Goal: Complete application form

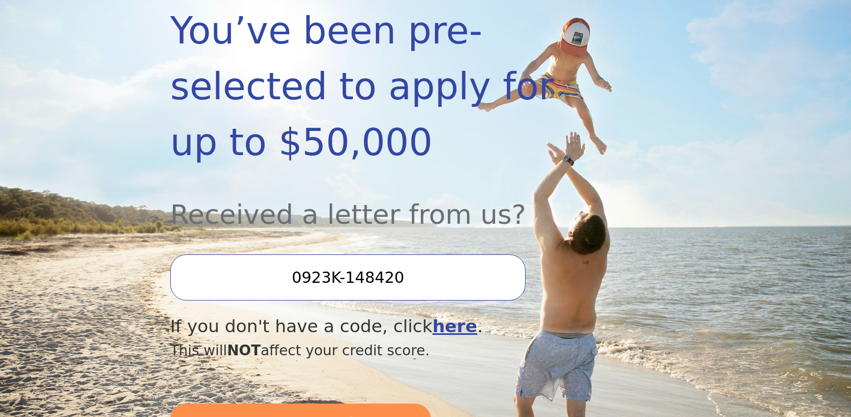
scroll to position [222, 0]
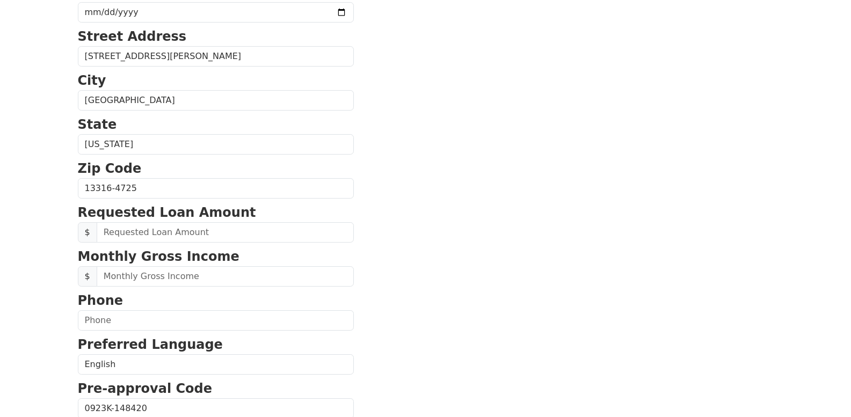
scroll to position [284, 0]
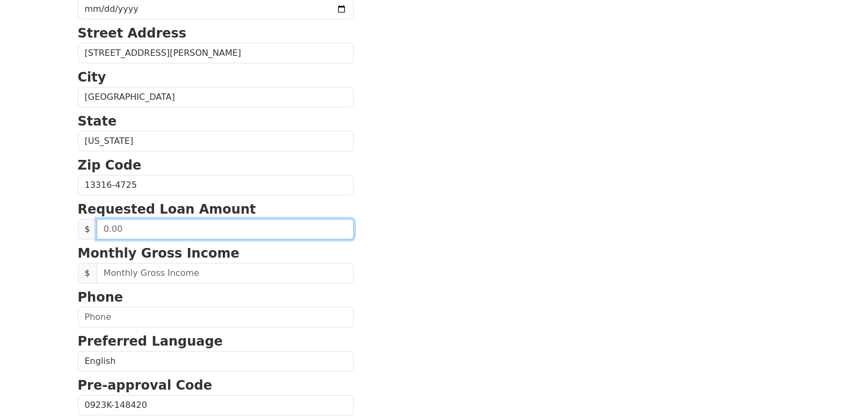
click at [191, 231] on input "text" at bounding box center [225, 229] width 257 height 20
click at [135, 231] on input "text" at bounding box center [225, 229] width 257 height 20
type input "0.00"
drag, startPoint x: 135, startPoint y: 231, endPoint x: 94, endPoint y: 224, distance: 41.3
click at [94, 224] on div "$ 0.00" at bounding box center [216, 229] width 276 height 20
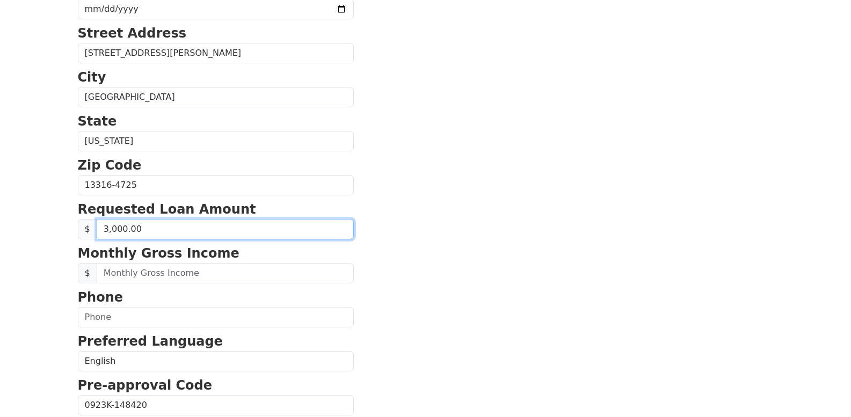
type input "30,000.00"
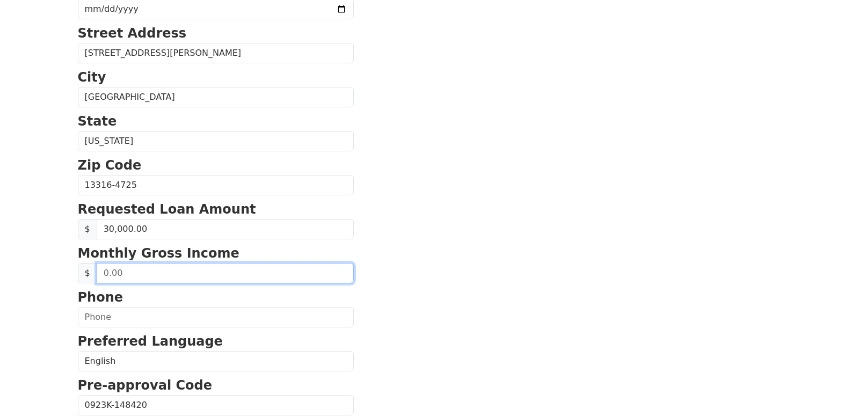
click at [153, 280] on input "text" at bounding box center [225, 273] width 257 height 20
drag, startPoint x: 149, startPoint y: 277, endPoint x: 53, endPoint y: 318, distance: 104.2
type input "4,000.00"
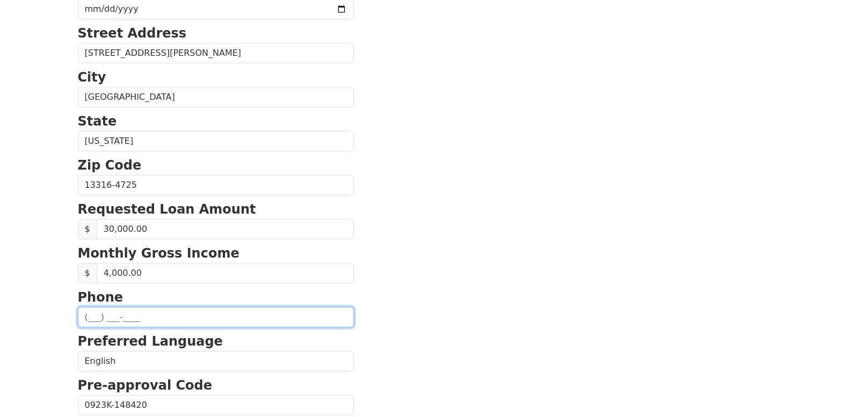
click at [120, 320] on input "text" at bounding box center [216, 317] width 276 height 20
type input "[PHONE_NUMBER]"
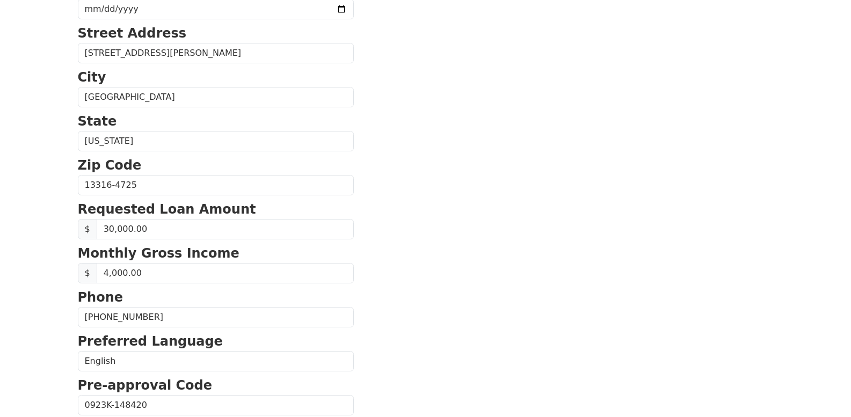
type input "[EMAIL_ADDRESS][DOMAIN_NAME]"
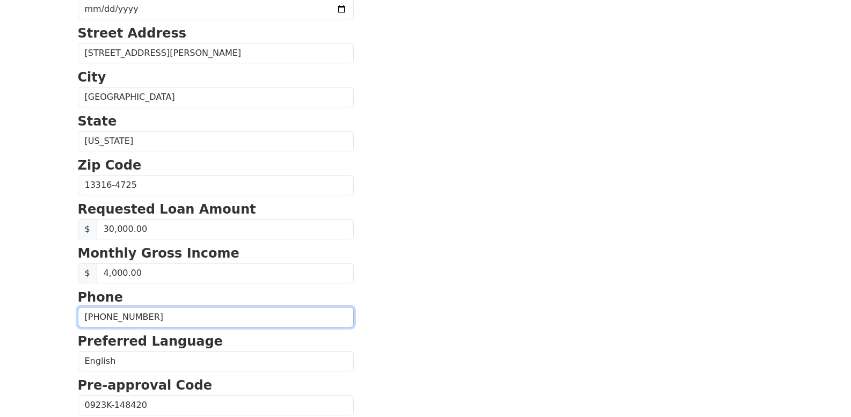
type input "[PHONE_NUMBER]"
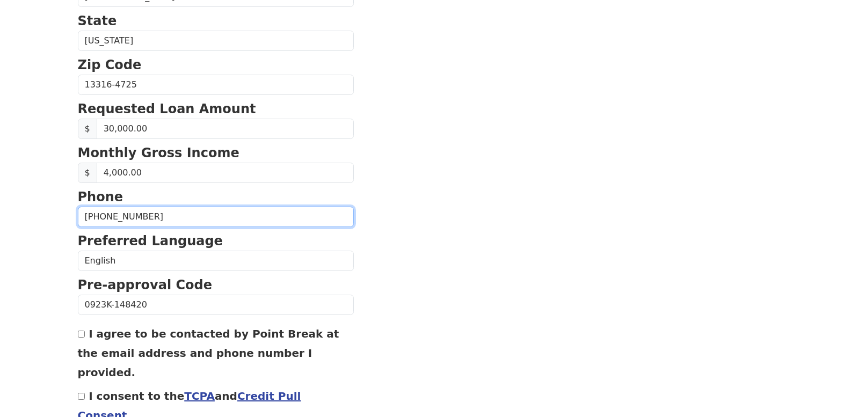
scroll to position [437, 0]
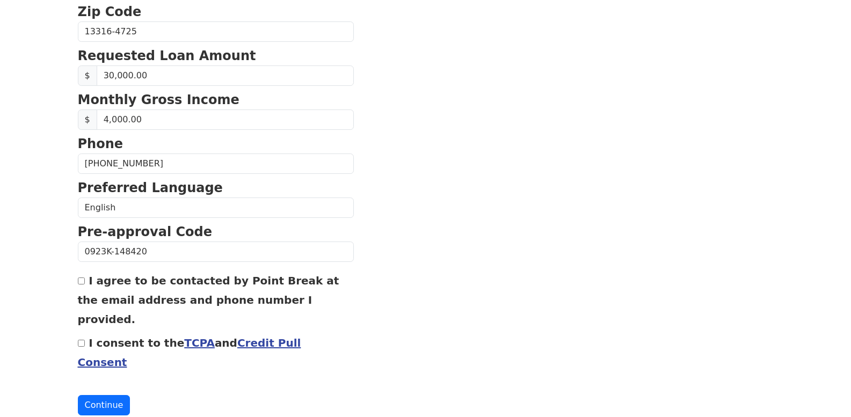
click at [81, 280] on input "I agree to be contacted by Point Break at the email address and phone number I …" at bounding box center [81, 280] width 7 height 7
checkbox input "true"
click at [101, 395] on button "Continue" at bounding box center [104, 405] width 53 height 20
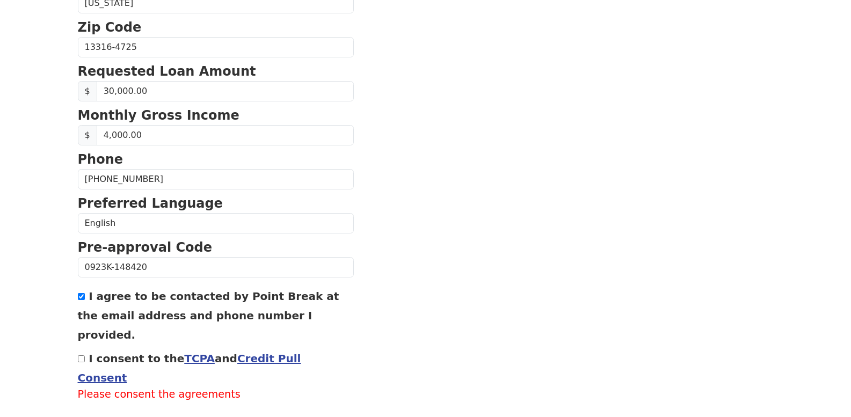
scroll to position [453, 0]
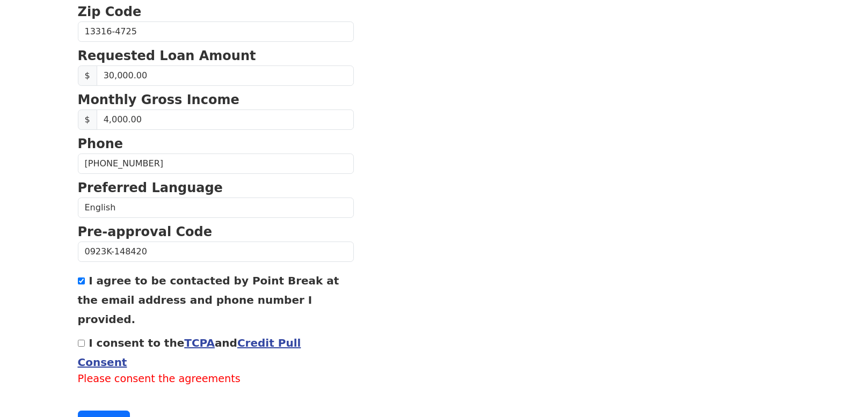
click at [82, 340] on input "I consent to the TCPA and Credit Pull Consent" at bounding box center [81, 343] width 7 height 7
checkbox input "true"
click at [97, 395] on button "Continue" at bounding box center [104, 405] width 53 height 20
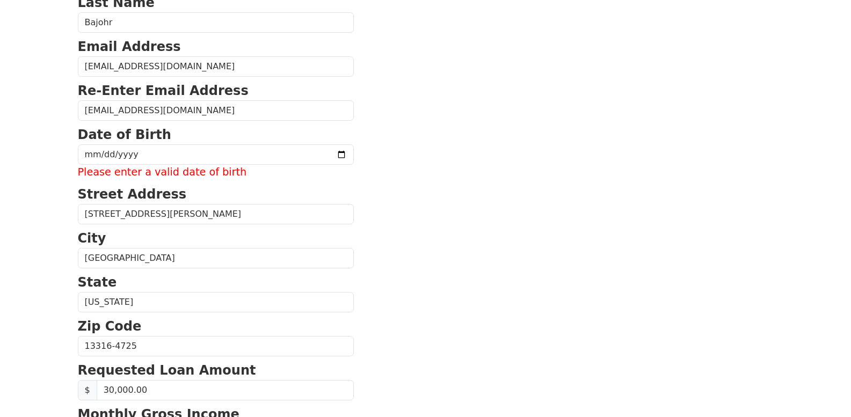
scroll to position [130, 0]
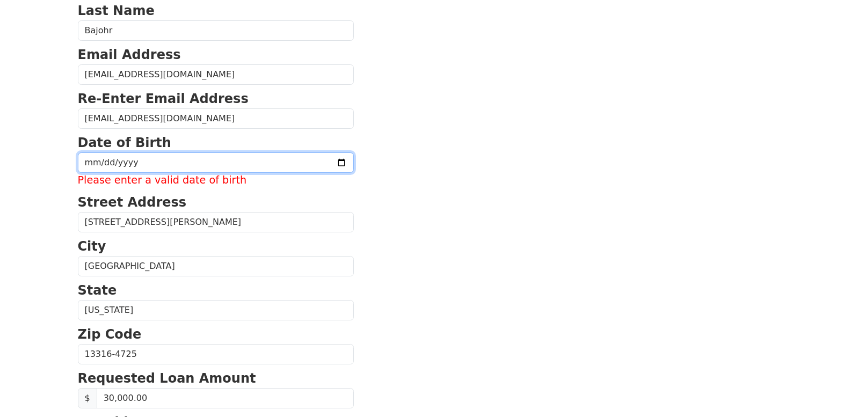
click at [95, 161] on input "date" at bounding box center [216, 162] width 276 height 20
type input "[DATE]"
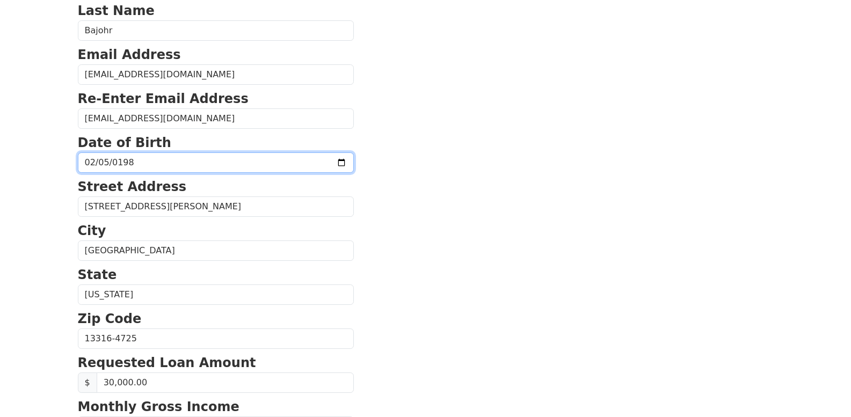
scroll to position [89, 0]
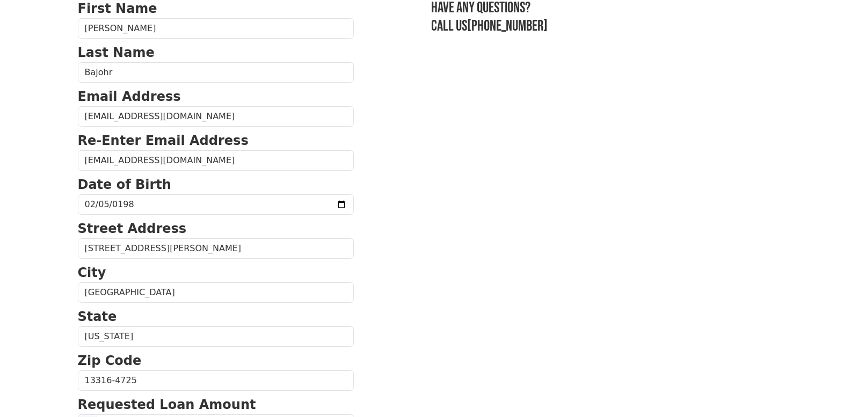
click at [538, 163] on section "First Name [PERSON_NAME] Last Name [PERSON_NAME] Email Address [EMAIL_ADDRESS][…" at bounding box center [425, 381] width 695 height 765
drag, startPoint x: 856, startPoint y: 119, endPoint x: 726, endPoint y: 326, distance: 244.9
click at [726, 326] on section "First Name [PERSON_NAME] Last Name [PERSON_NAME] Email Address [EMAIL_ADDRESS][…" at bounding box center [425, 381] width 695 height 765
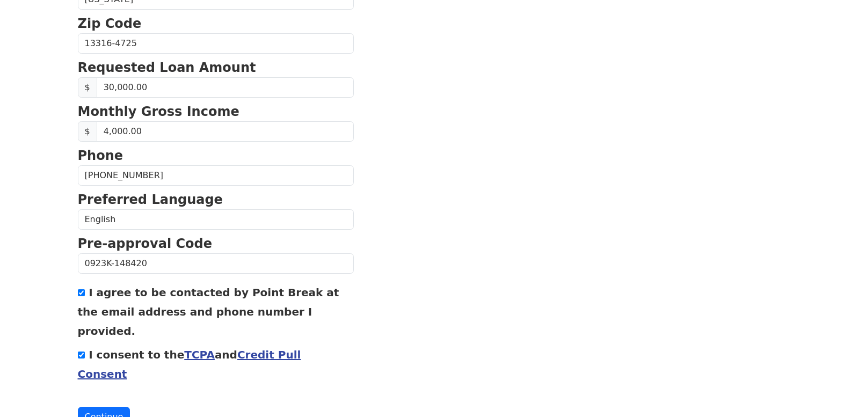
scroll to position [437, 0]
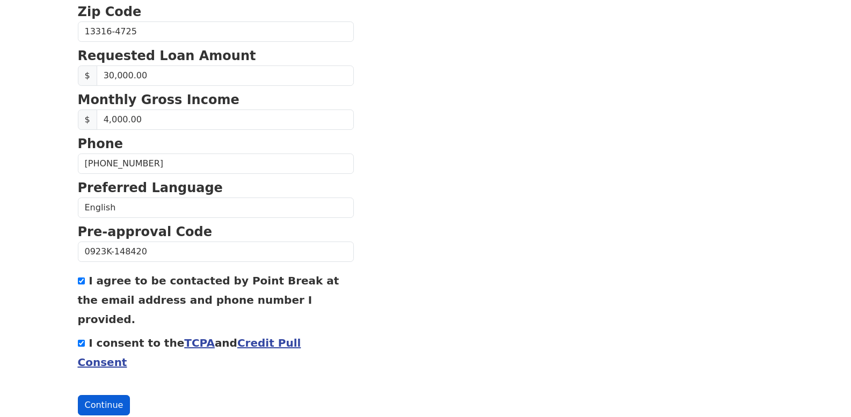
click at [99, 395] on button "Continue" at bounding box center [104, 405] width 53 height 20
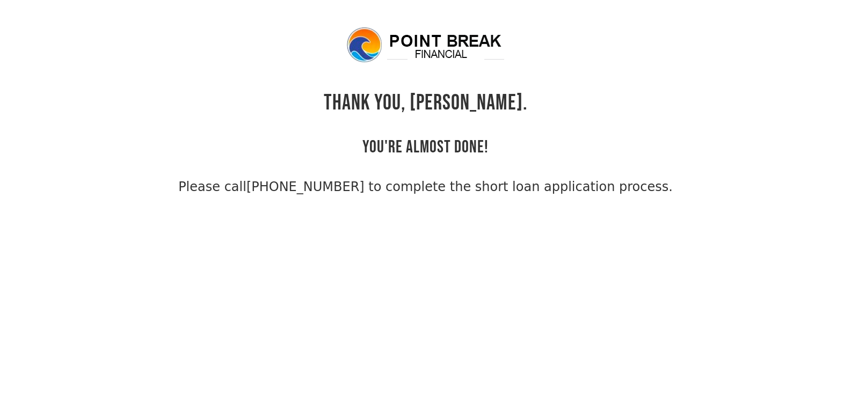
click at [55, 156] on body "THANK YOU, [PERSON_NAME]. YOU'RE ALMOST DONE! Please call [PHONE_NUMBER] to com…" at bounding box center [425, 234] width 851 height 417
